Goal: Task Accomplishment & Management: Manage account settings

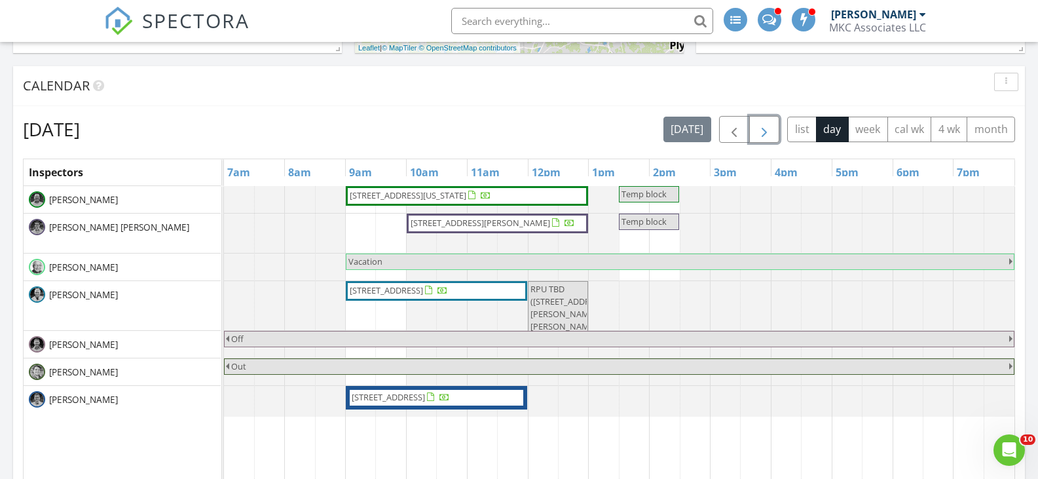
click at [764, 127] on span "button" at bounding box center [764, 130] width 16 height 16
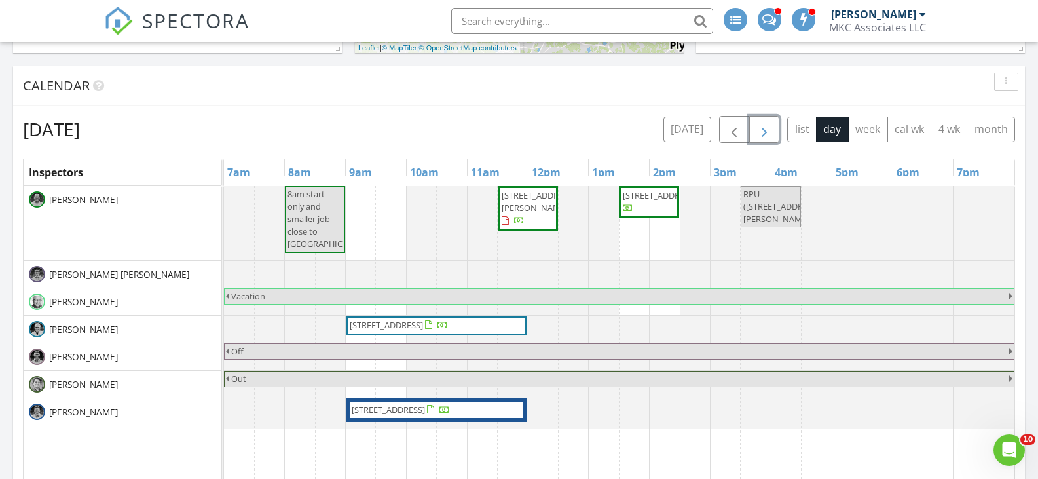
click at [764, 132] on span "button" at bounding box center [764, 130] width 16 height 16
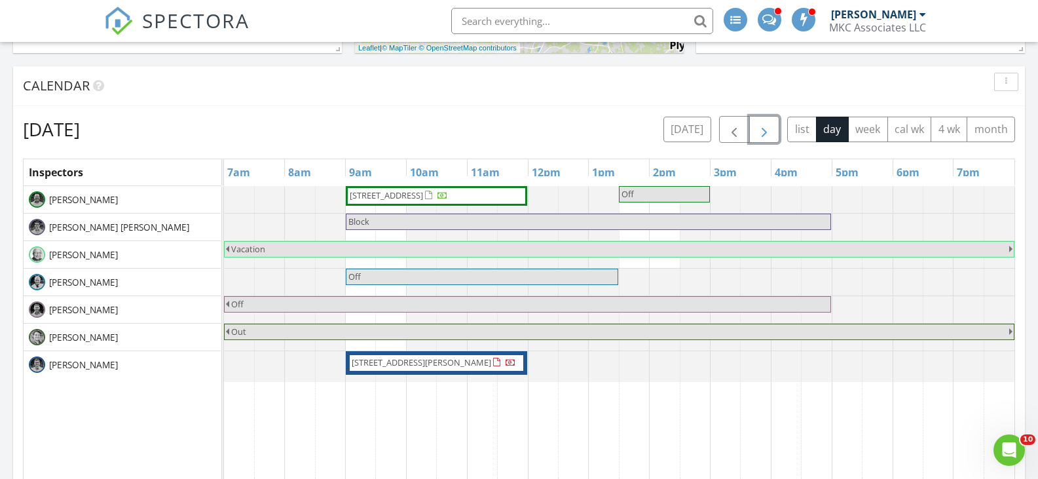
click at [762, 134] on span "button" at bounding box center [764, 130] width 16 height 16
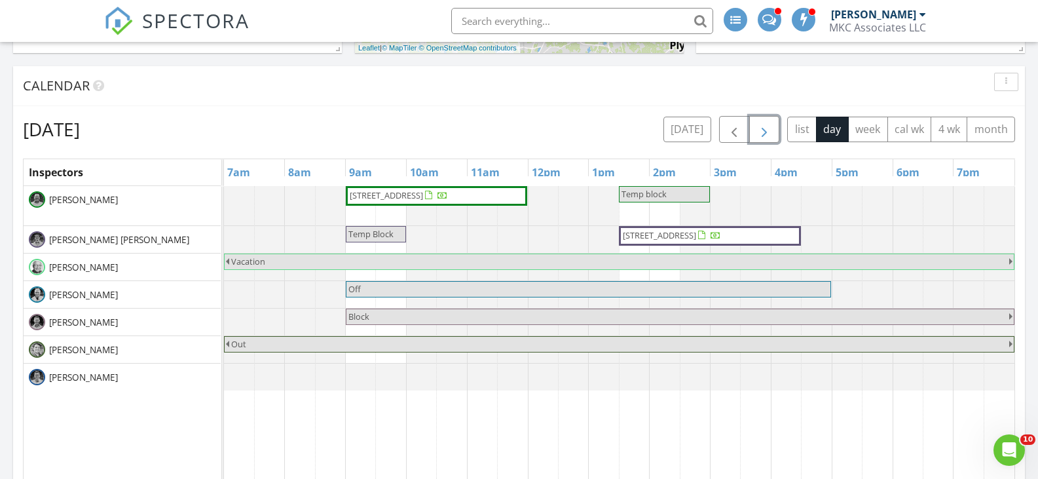
click at [764, 129] on span "button" at bounding box center [764, 130] width 16 height 16
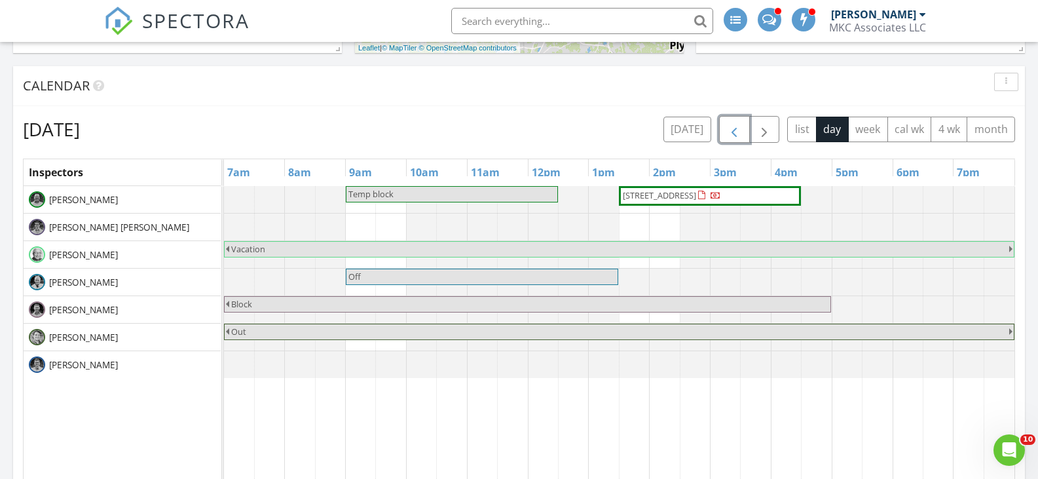
click at [731, 128] on span "button" at bounding box center [734, 130] width 16 height 16
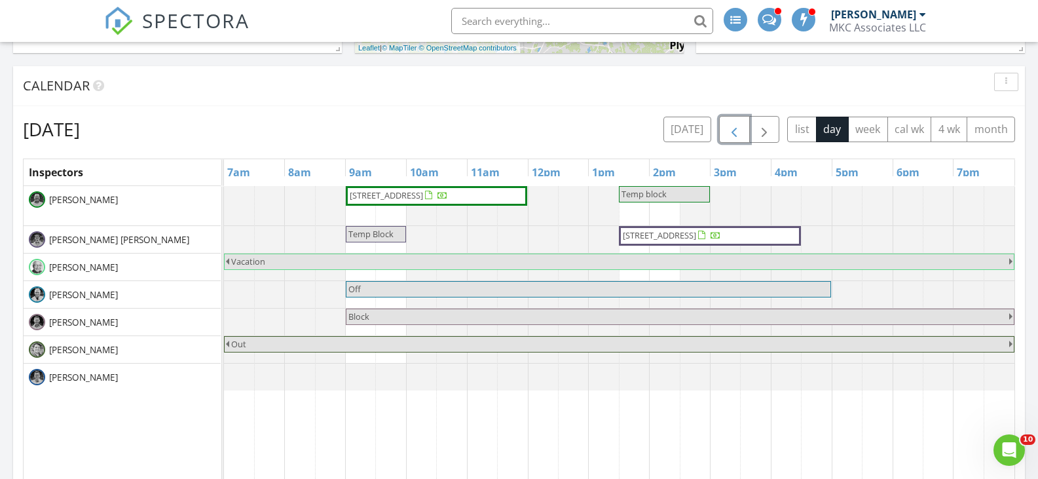
click at [732, 128] on span "button" at bounding box center [734, 130] width 16 height 16
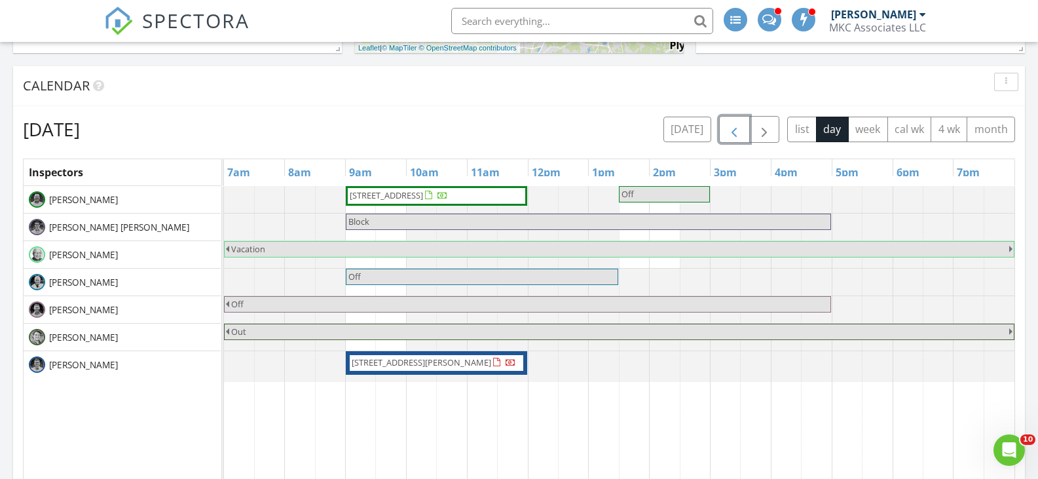
click at [732, 128] on span "button" at bounding box center [734, 130] width 16 height 16
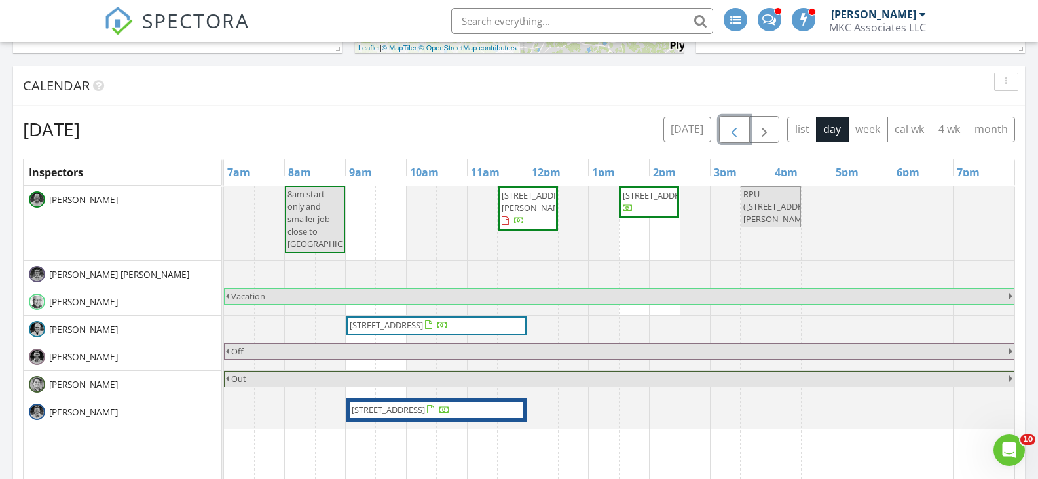
click at [524, 202] on span "28 Adair Rd, Boston 02135" at bounding box center [538, 201] width 73 height 24
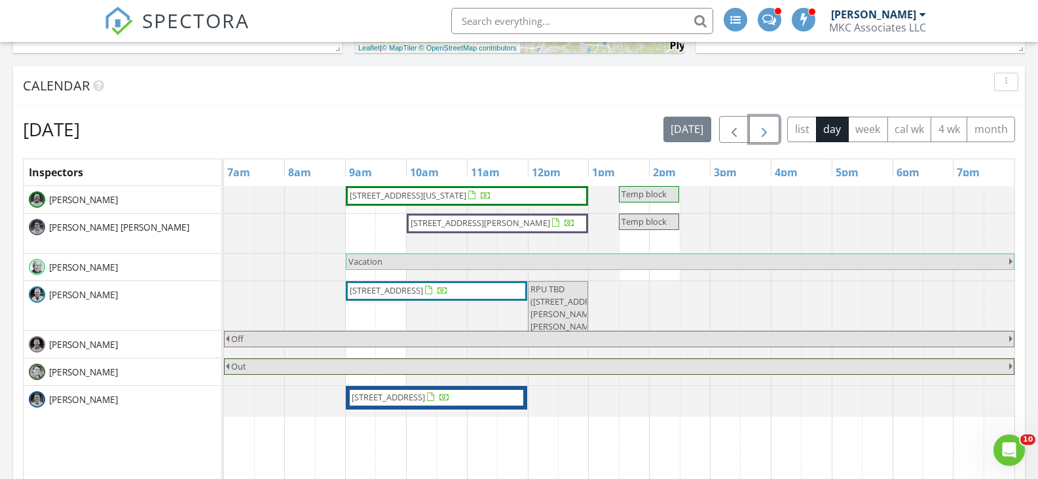
click at [763, 132] on span "button" at bounding box center [764, 130] width 16 height 16
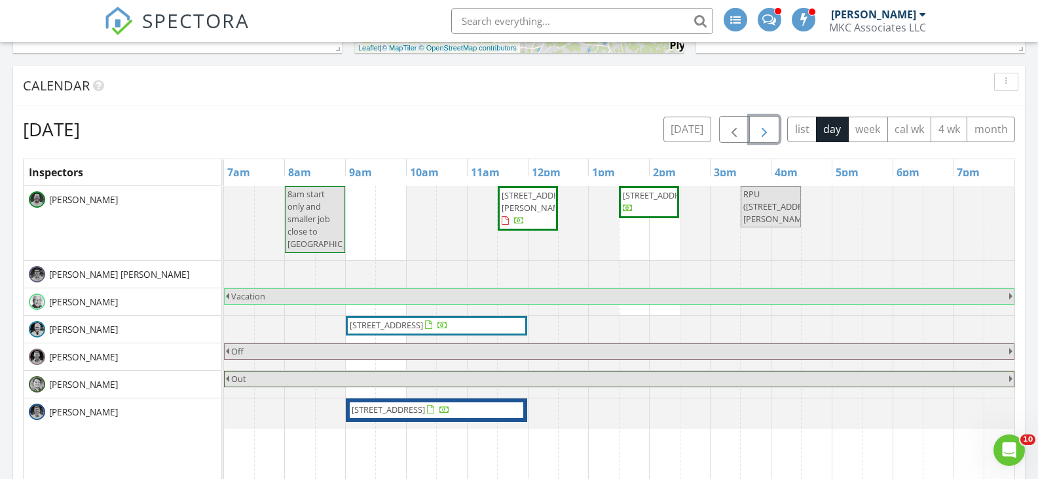
click at [655, 212] on span "667 Tremont St 2 2, Boston 02118" at bounding box center [649, 202] width 55 height 26
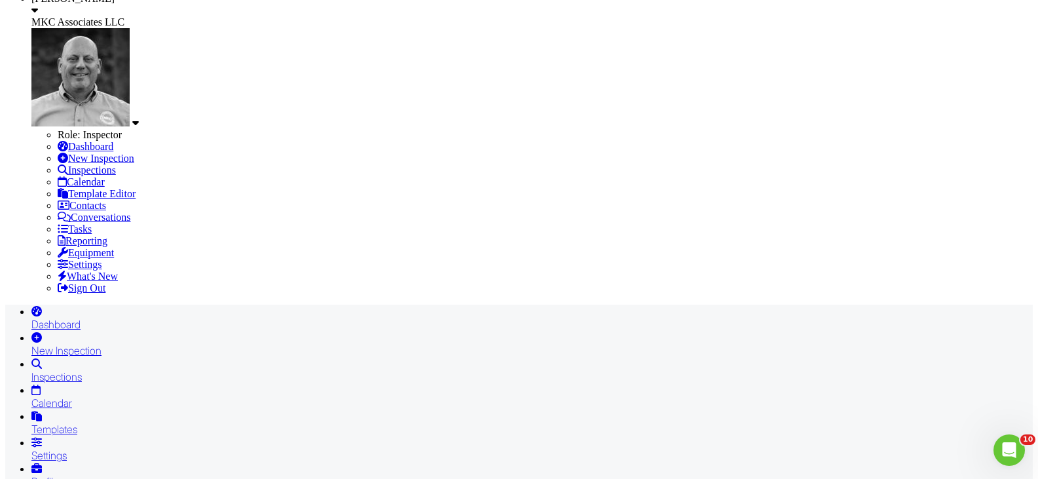
scroll to position [196, 0]
